Goal: Task Accomplishment & Management: Manage account settings

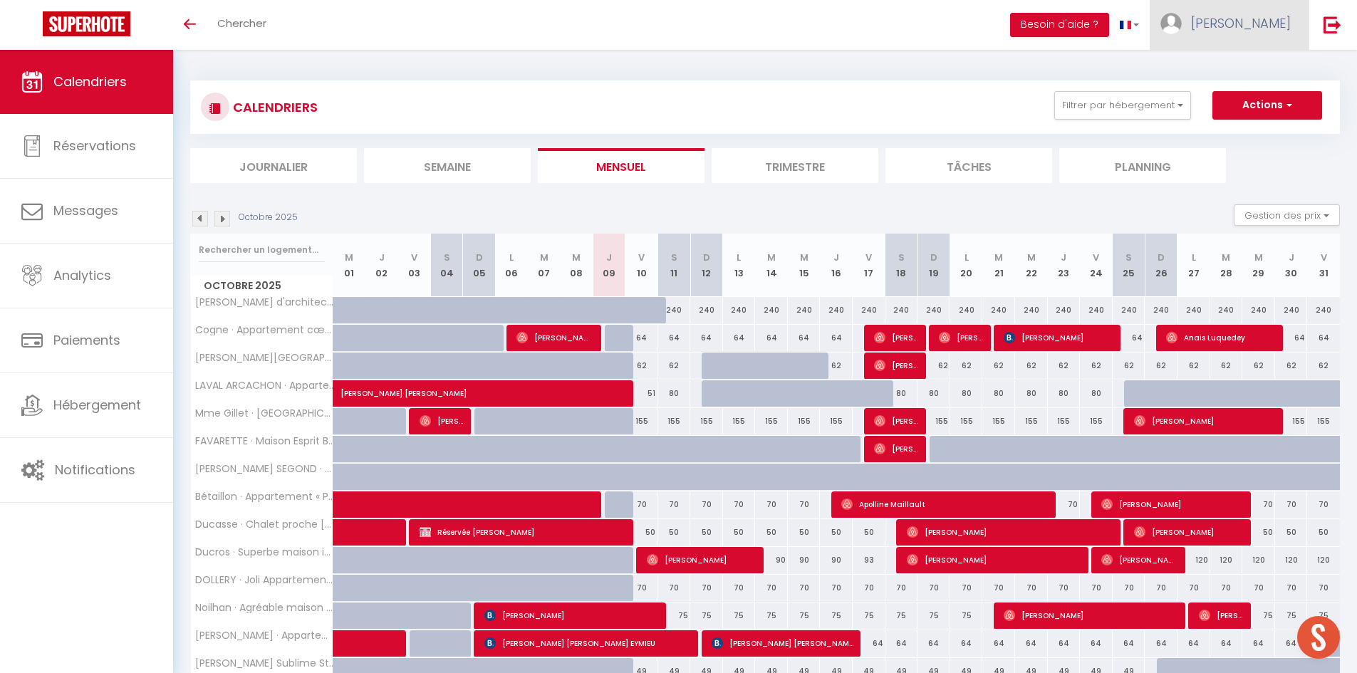
click at [1259, 19] on span "[PERSON_NAME]" at bounding box center [1241, 23] width 100 height 18
click at [1226, 71] on link "Paramètres" at bounding box center [1251, 71] width 105 height 24
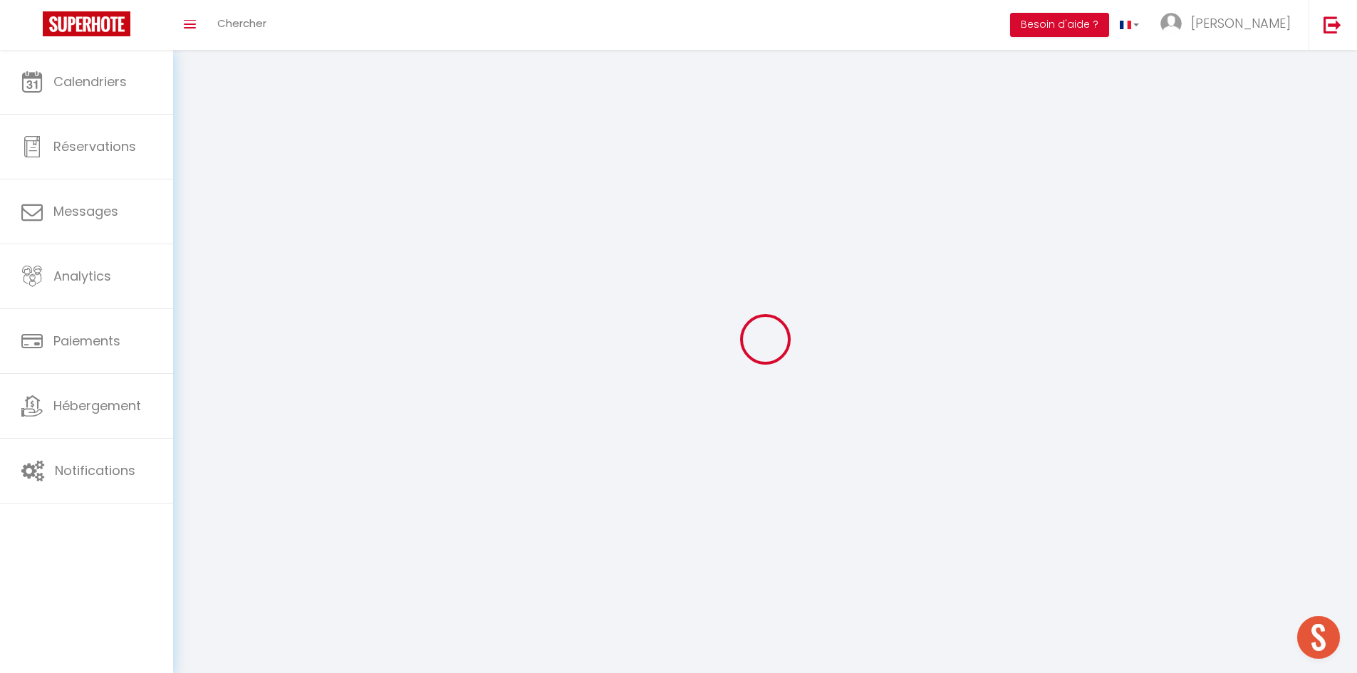
type input "[PERSON_NAME]"
type input "Tourpe"
type input "0664622277"
type input "[STREET_ADDRESS][PERSON_NAME]"
type input "33260"
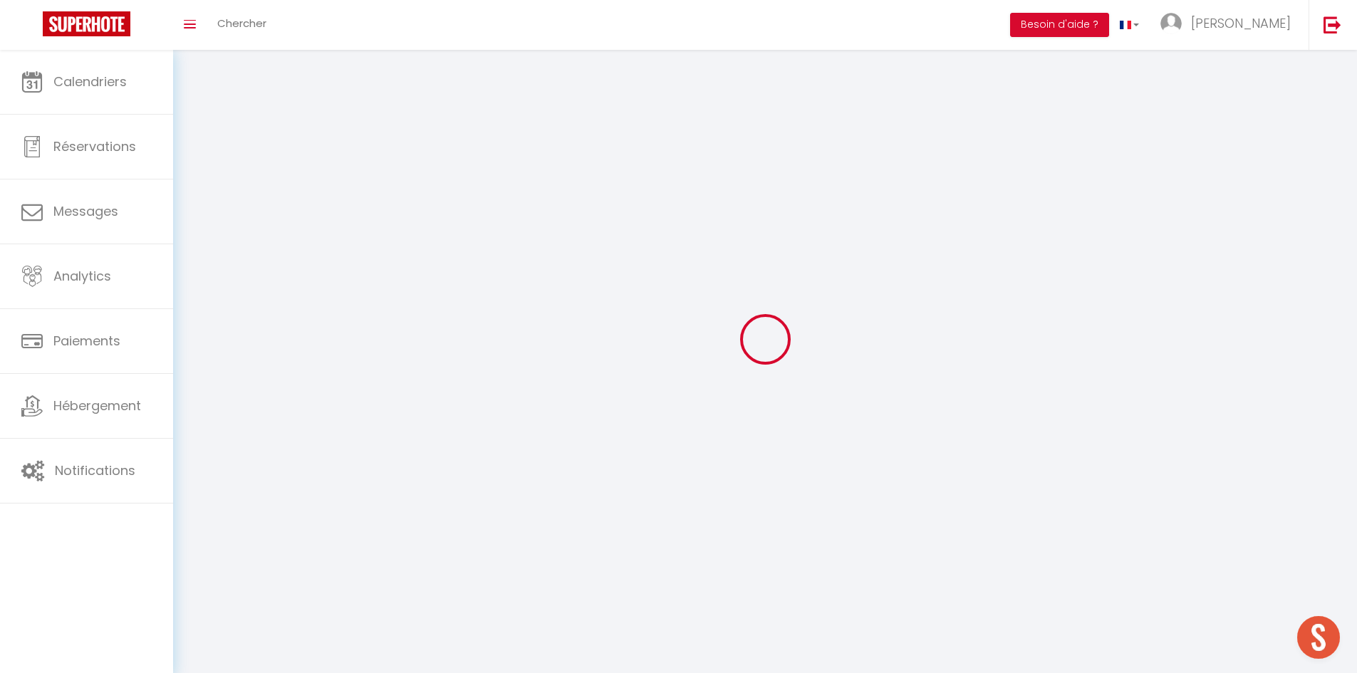
type input "La Teste [PERSON_NAME]"
select select "28"
type input "T3o7H2VjQROaCBx0yj0R0t0pw"
type input "IxBbw75G5wof0gJJMpxfuljiO"
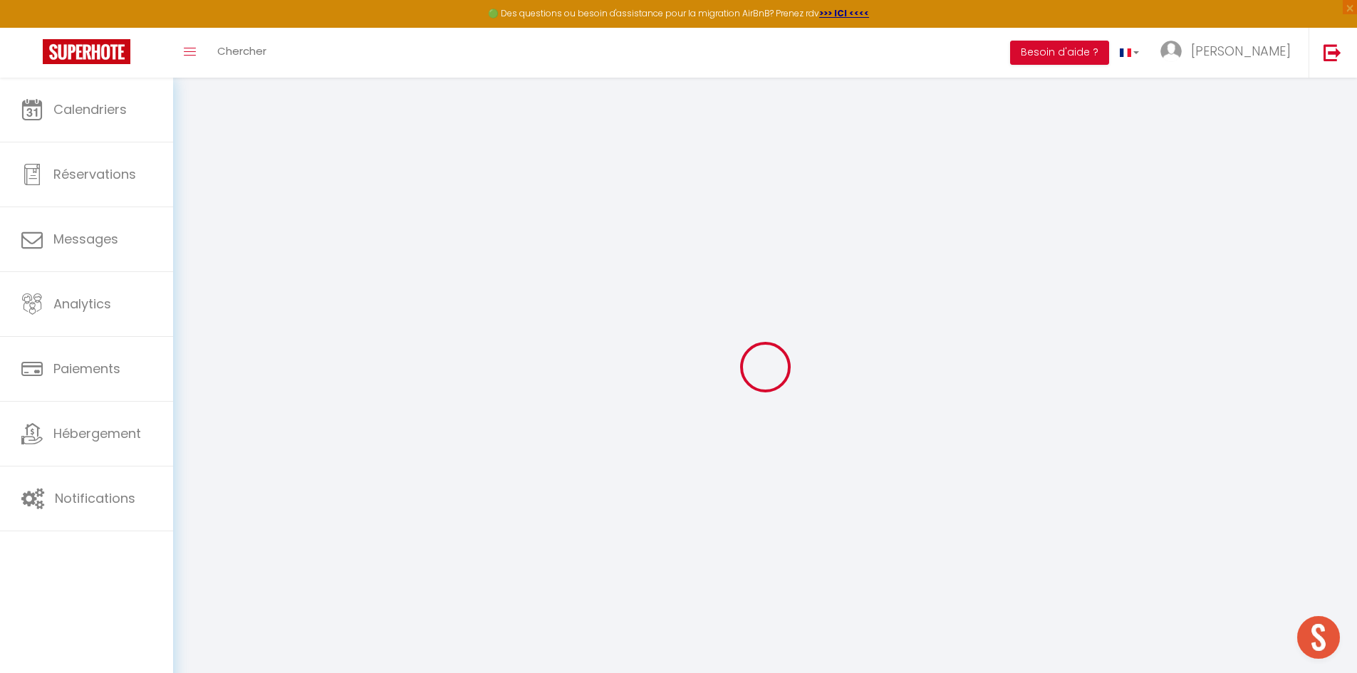
type input "T3o7H2VjQROaCBx0yj0R0t0pw"
type input "IxBbw75G5wof0gJJMpxfuljiO"
type input "[URL][DOMAIN_NAME]"
select select "fr"
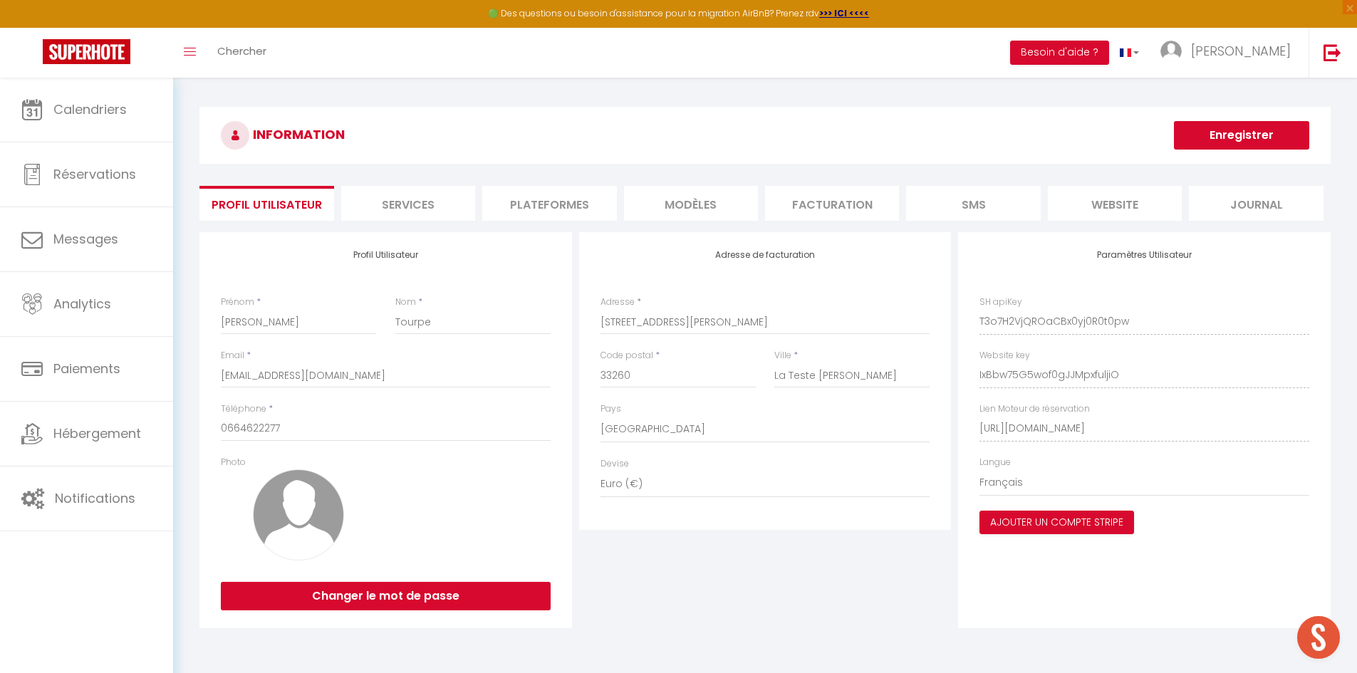
click at [542, 206] on li "Plateformes" at bounding box center [549, 203] width 134 height 35
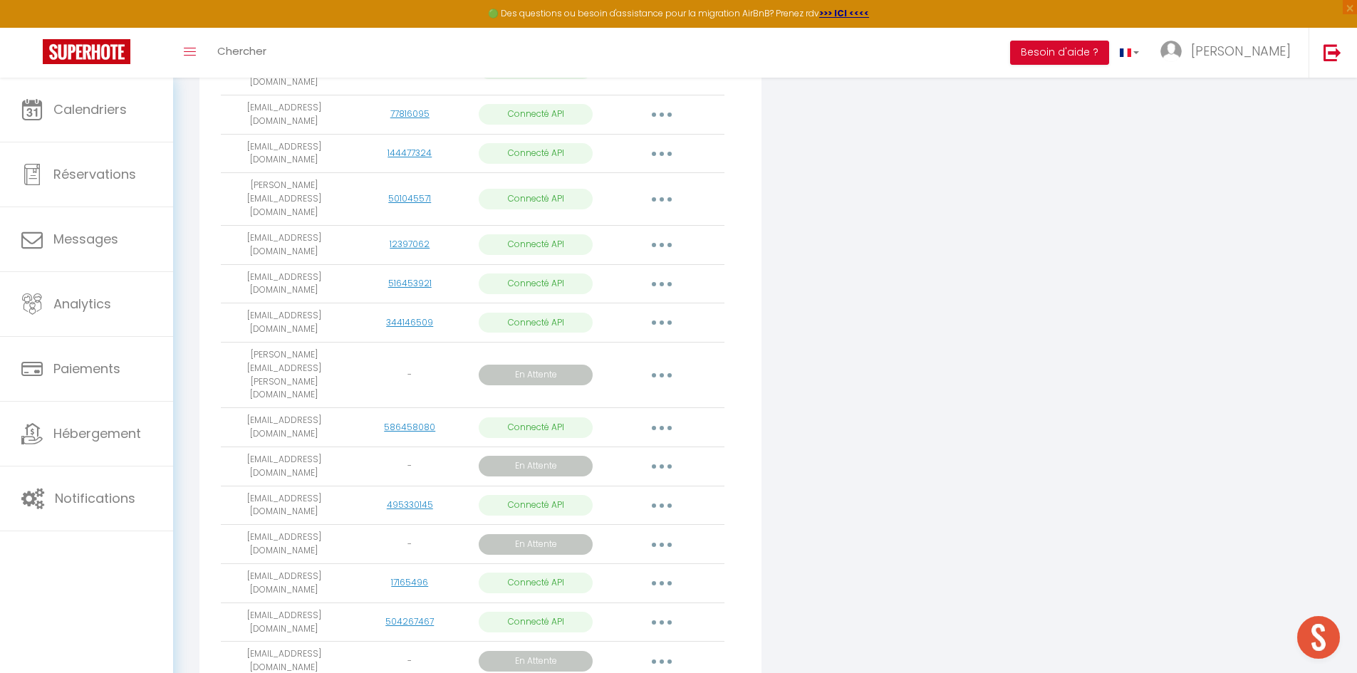
scroll to position [1756, 0]
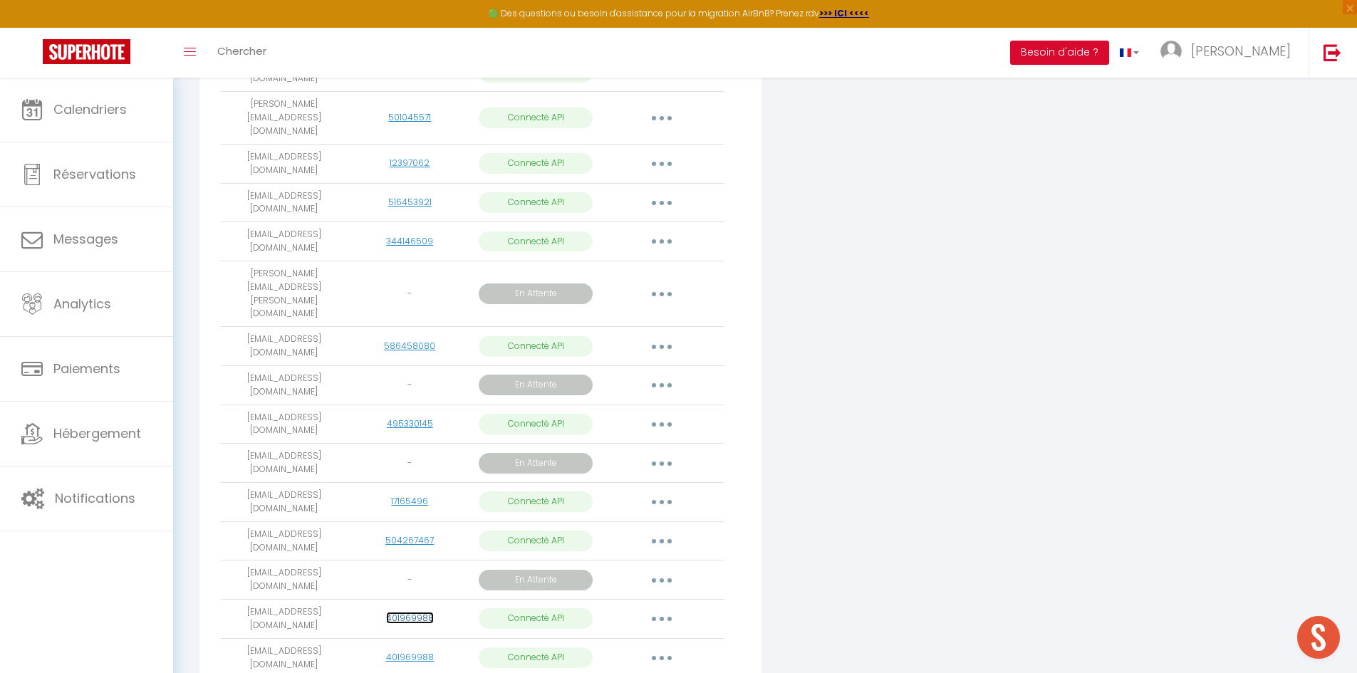
click at [412, 612] on link "401969988" at bounding box center [410, 618] width 48 height 12
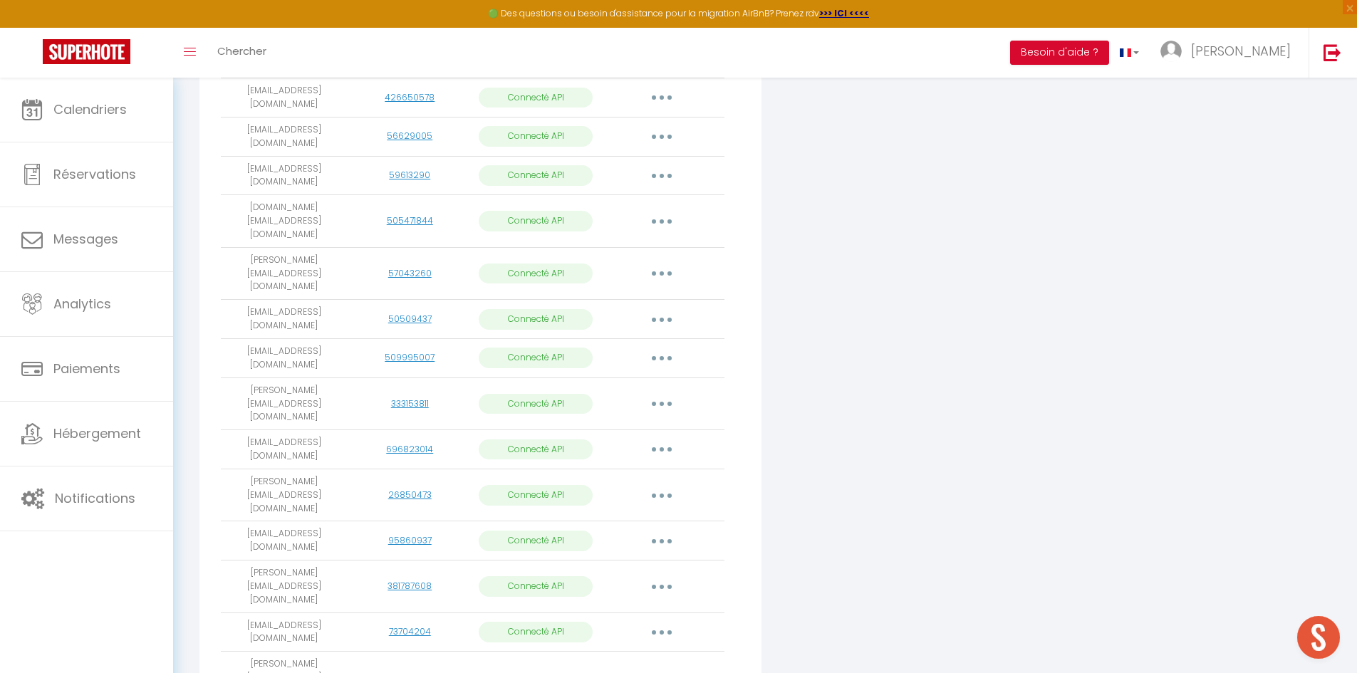
scroll to position [1044, 0]
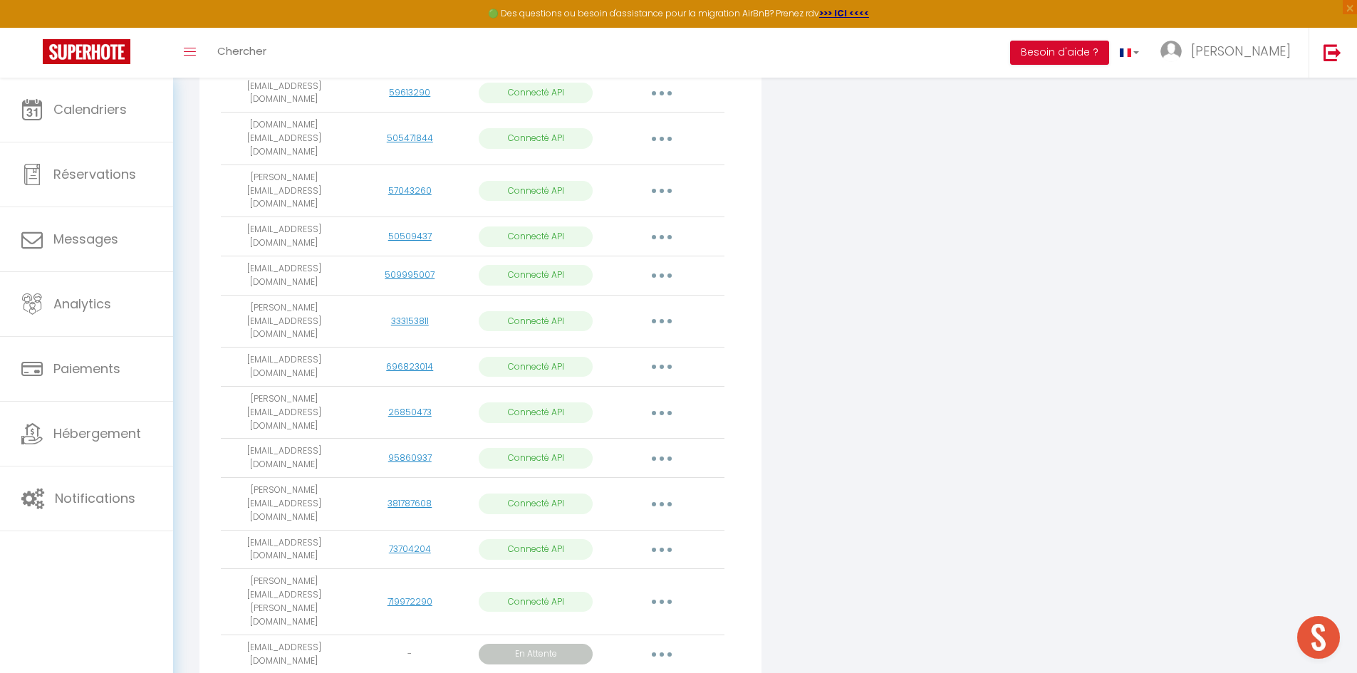
click at [665, 591] on button "button" at bounding box center [662, 602] width 40 height 23
click at [602, 672] on link "Reconnecter le compte" at bounding box center [598, 686] width 157 height 24
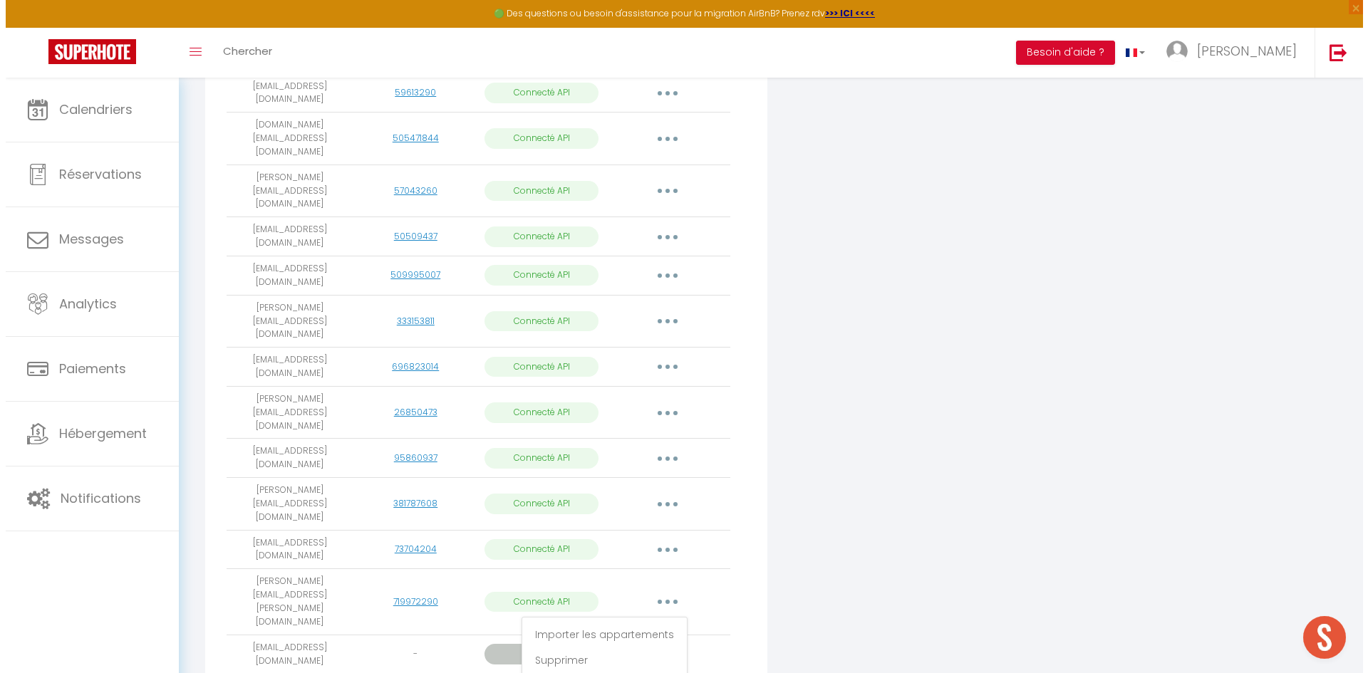
scroll to position [1039, 0]
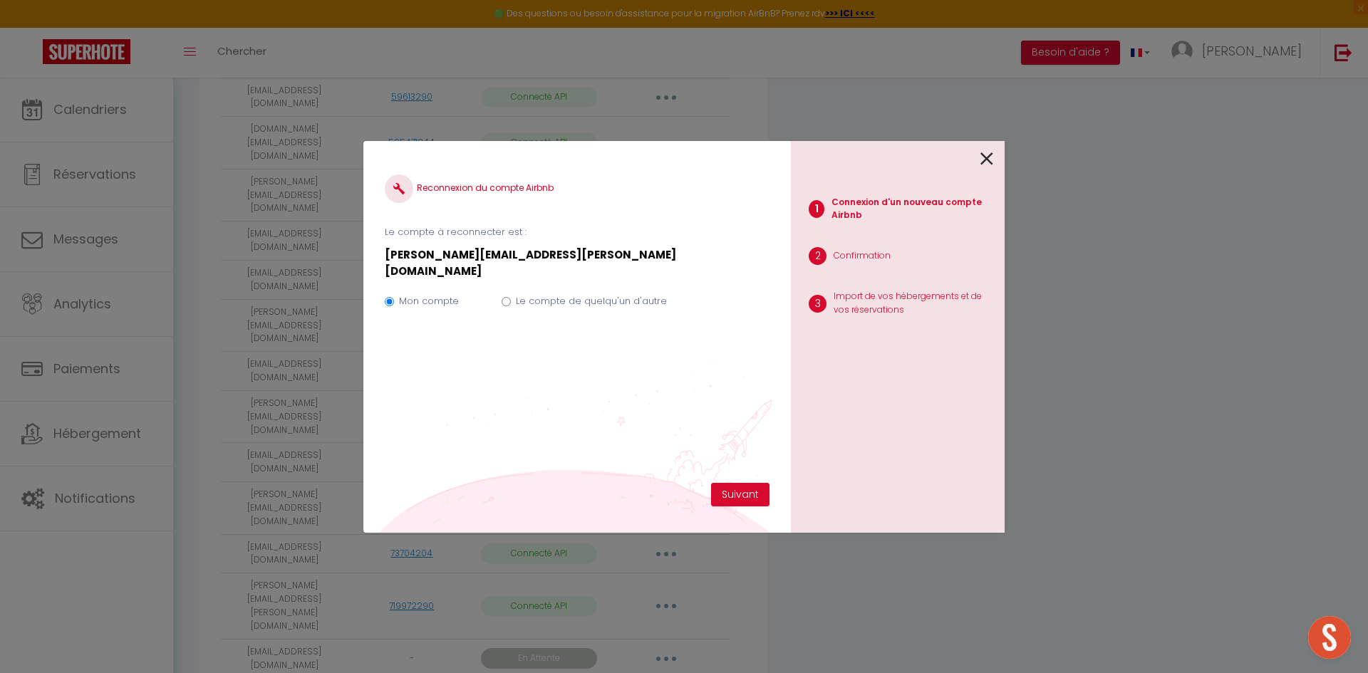
click at [502, 297] on input "Le compte de quelqu'un d'autre" at bounding box center [506, 301] width 9 height 9
radio input "true"
radio input "false"
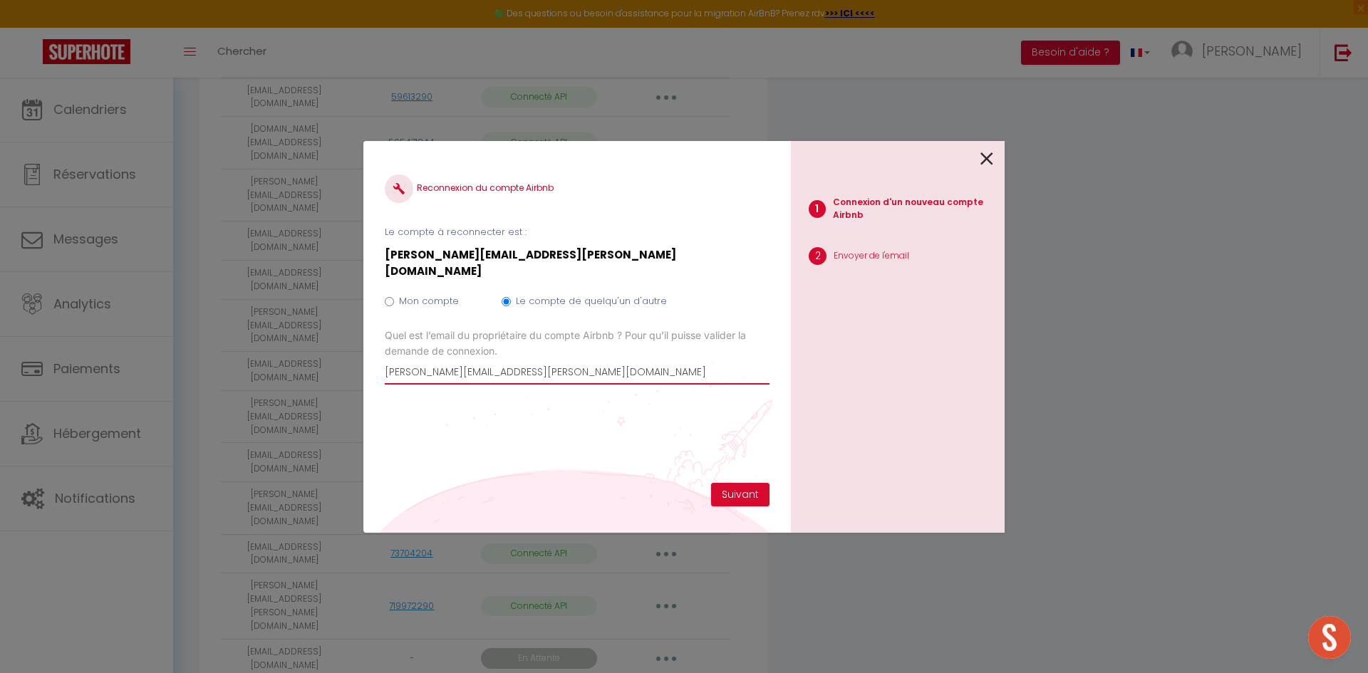
drag, startPoint x: 561, startPoint y: 352, endPoint x: 378, endPoint y: 363, distance: 182.7
click at [378, 363] on div "Reconnexion du compte Airbnb Le compte à reconnecter est : [PERSON_NAME][EMAIL_…" at bounding box center [576, 337] width 427 height 392
paste input "loic-chateau"
type input "[EMAIL_ADDRESS][DOMAIN_NAME]"
click at [735, 493] on button "Suivant" at bounding box center [740, 495] width 58 height 24
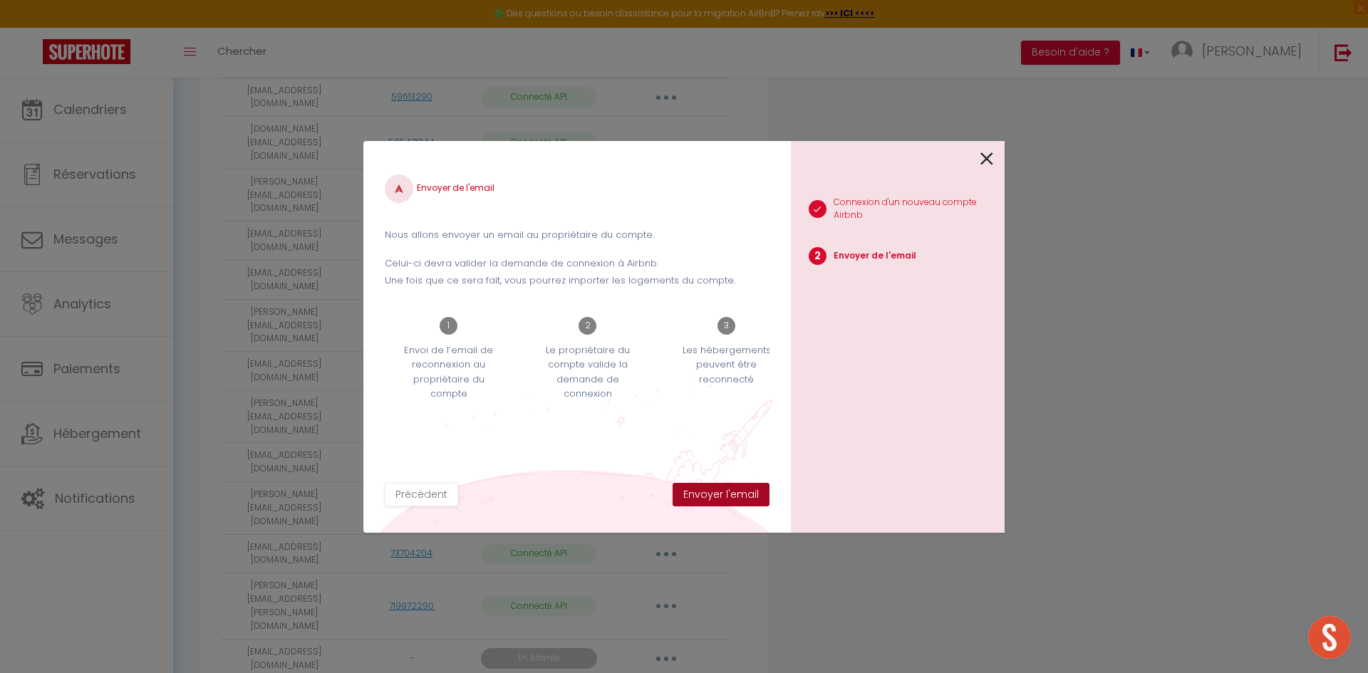
click at [735, 493] on button "Envoyer l'email" at bounding box center [720, 495] width 97 height 24
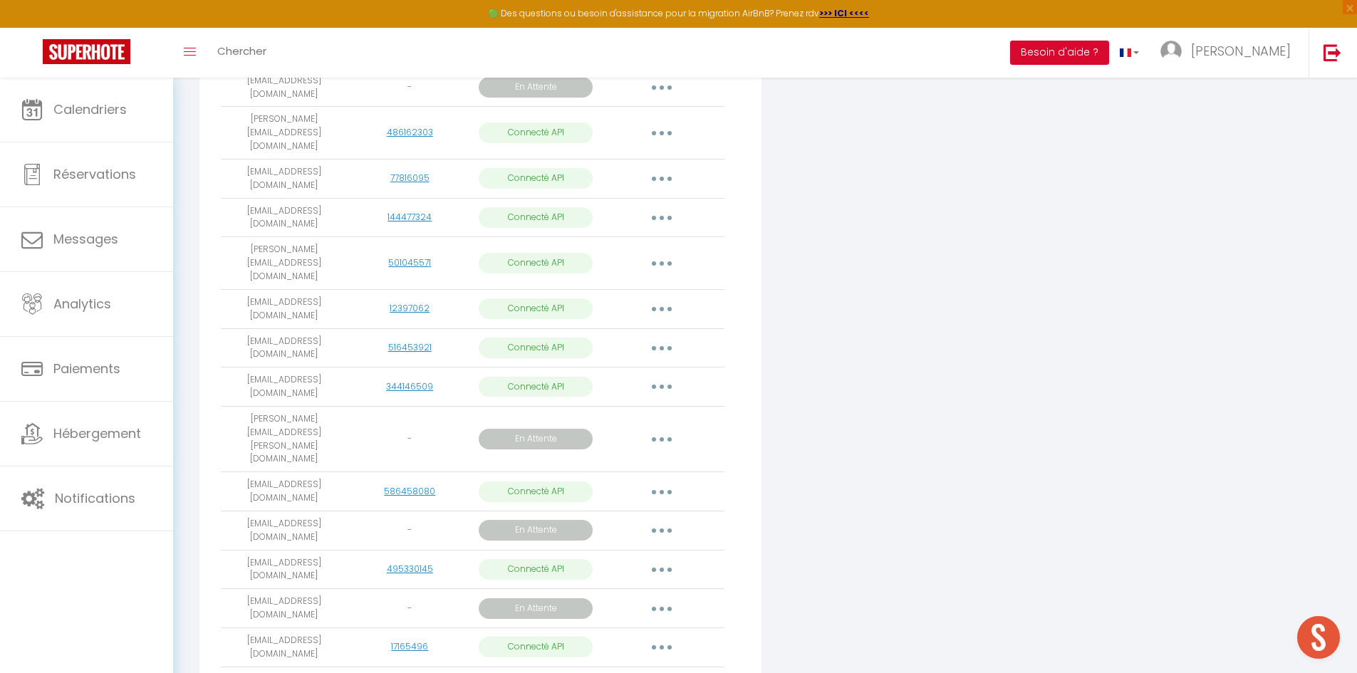
scroll to position [1614, 0]
click at [660, 604] on icon "button" at bounding box center [662, 606] width 4 height 4
click at [663, 594] on button "button" at bounding box center [662, 605] width 40 height 23
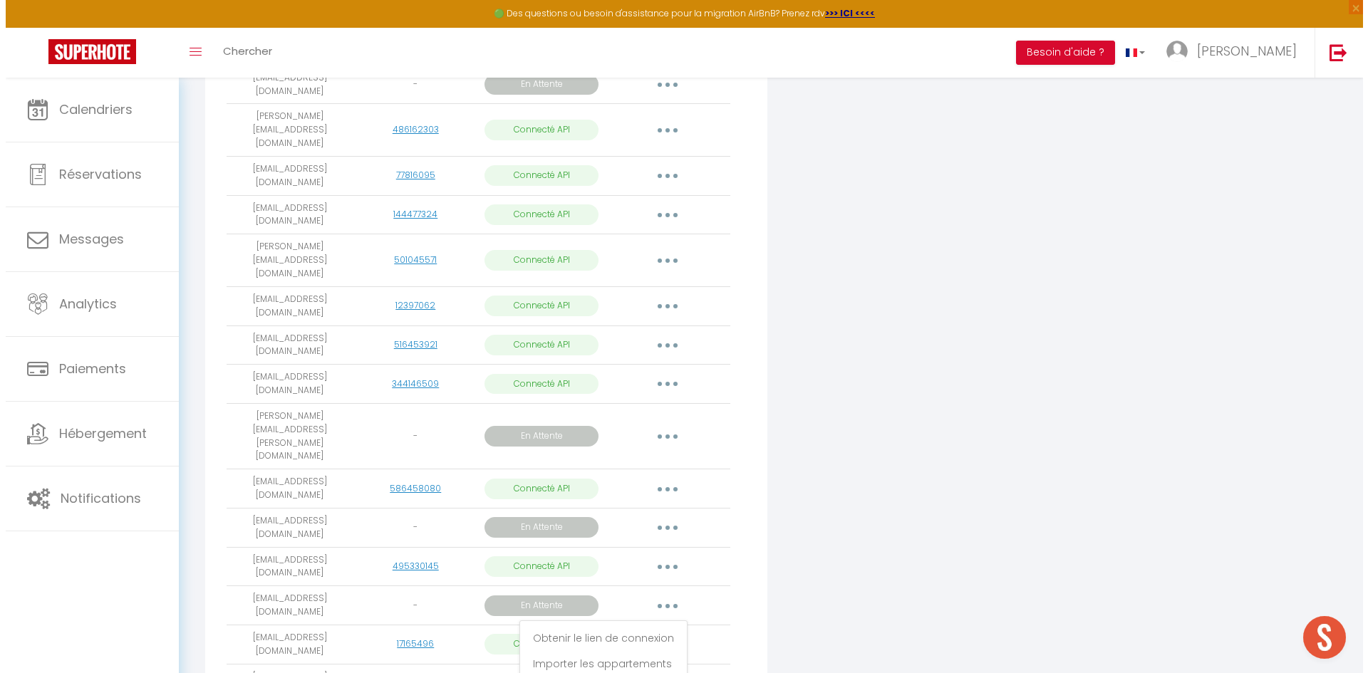
scroll to position [1605, 0]
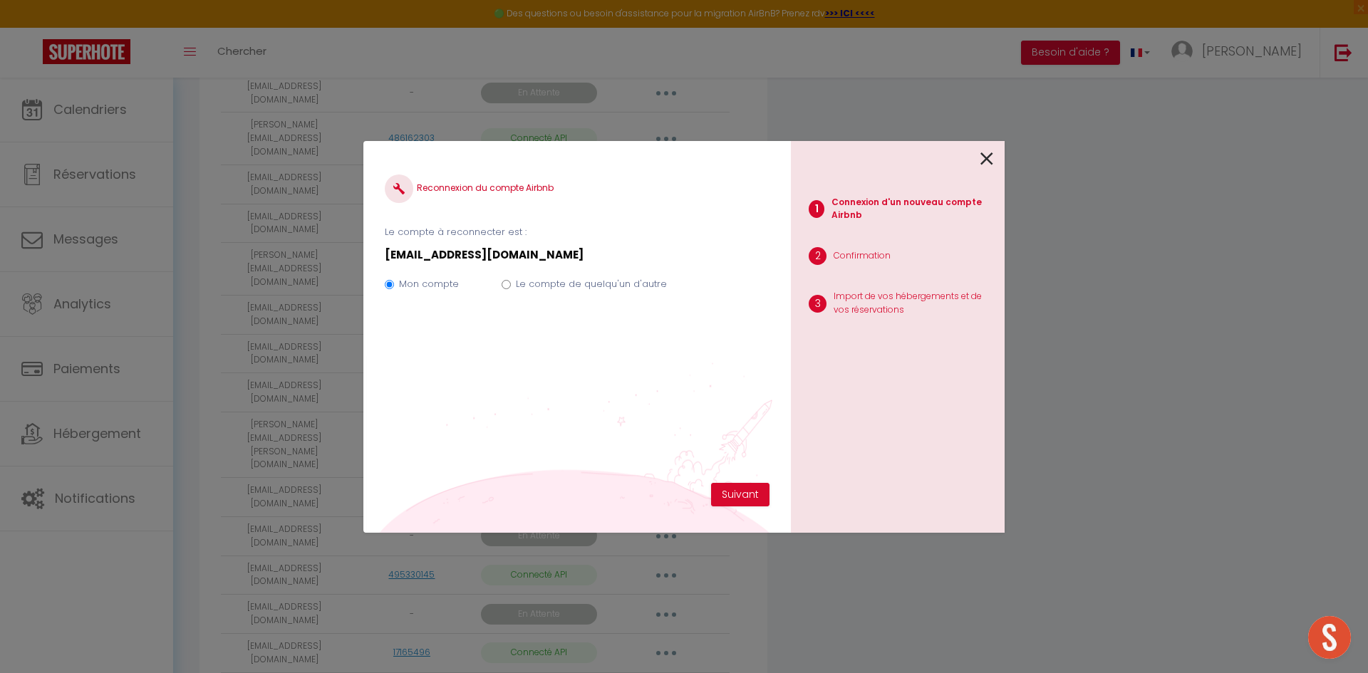
click at [499, 284] on div "Mon compte Le compte de quelqu'un d'autre" at bounding box center [577, 287] width 385 height 48
click at [507, 284] on input "Le compte de quelqu'un d'autre" at bounding box center [506, 284] width 9 height 9
radio input "true"
radio input "false"
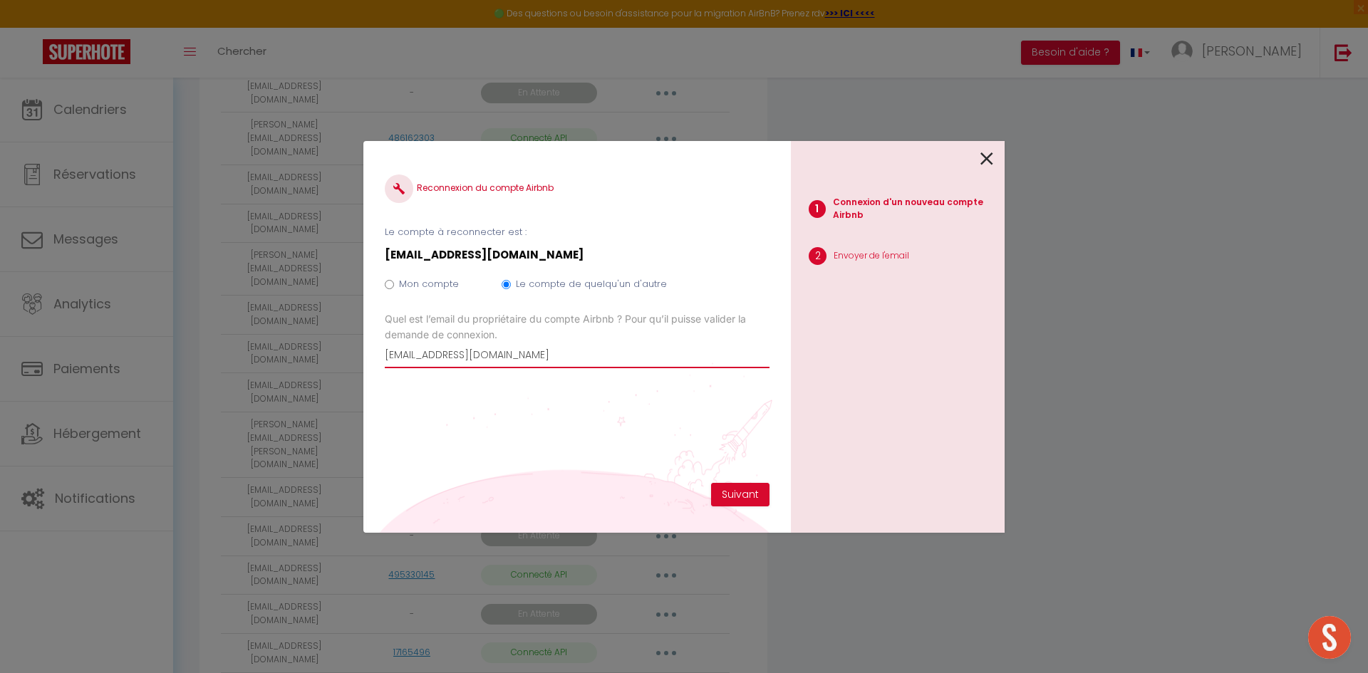
drag, startPoint x: 490, startPoint y: 348, endPoint x: 398, endPoint y: 355, distance: 92.2
click at [373, 358] on div "Reconnexion du compte Airbnb Le compte à reconnecter est : [EMAIL_ADDRESS][DOMA…" at bounding box center [576, 337] width 427 height 392
click at [739, 490] on button "Suivant" at bounding box center [740, 495] width 58 height 24
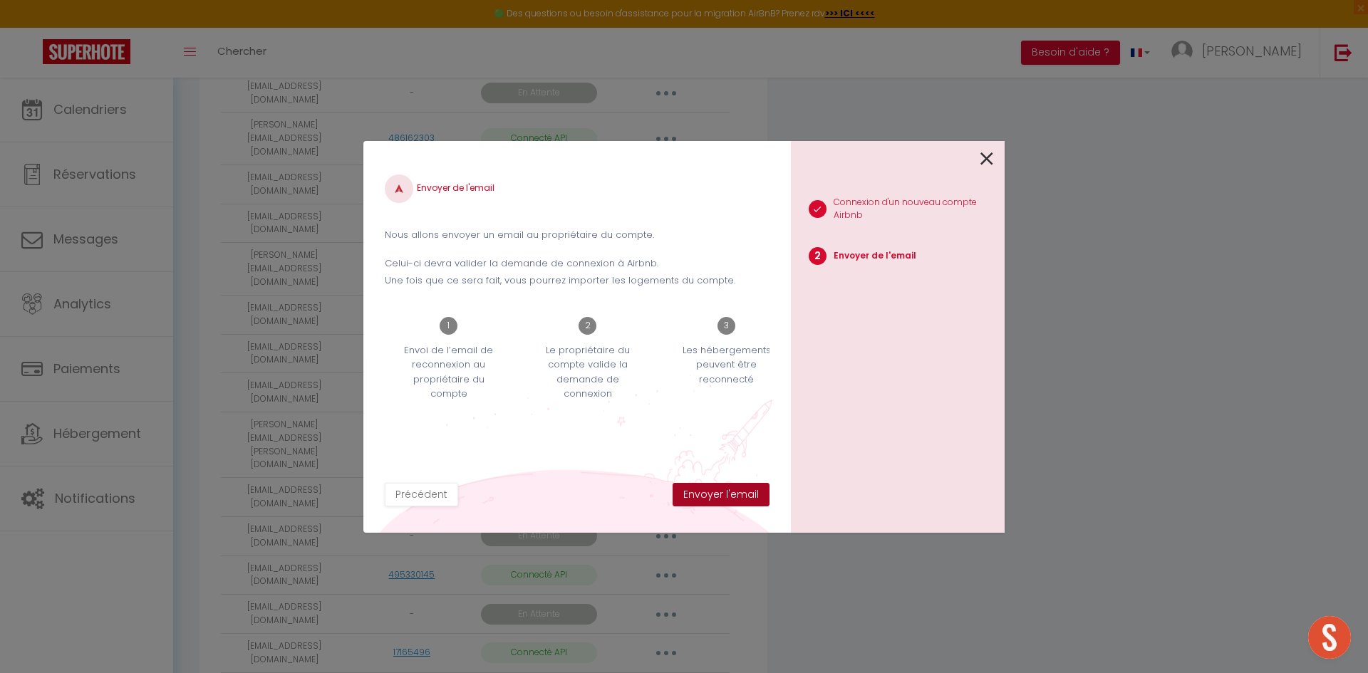
click at [734, 492] on button "Envoyer l'email" at bounding box center [720, 495] width 97 height 24
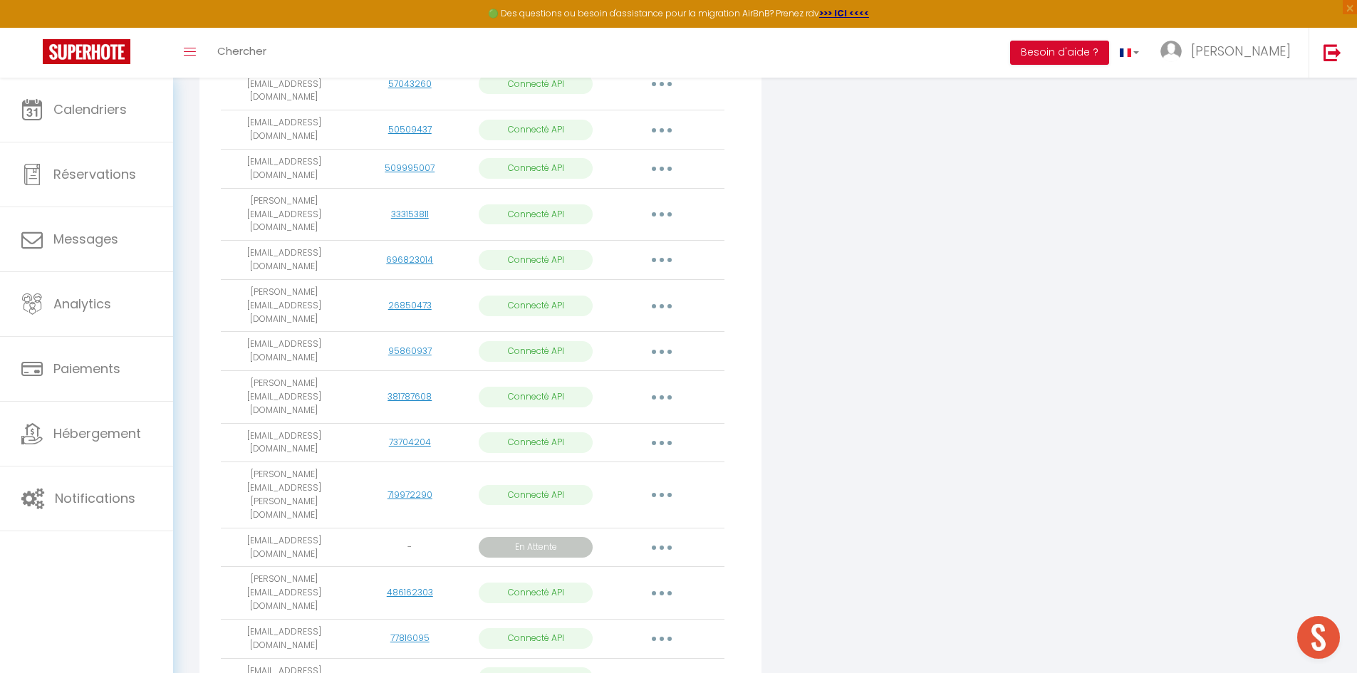
scroll to position [1150, 0]
